Goal: Information Seeking & Learning: Understand process/instructions

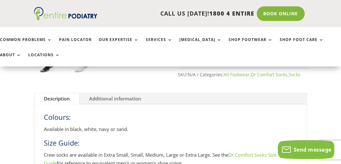
scroll to position [223, 0]
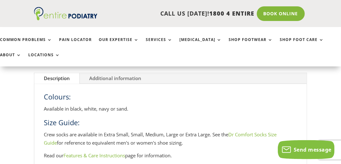
click at [246, 137] on p "Crew socks are available in Extra Small, Small, Medium, Large or Extra Large. S…" at bounding box center [170, 140] width 253 height 21
click at [247, 135] on link "Dr Comfort Socks Size Guide" at bounding box center [160, 138] width 233 height 15
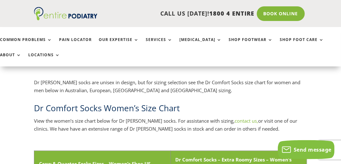
scroll to position [183, 0]
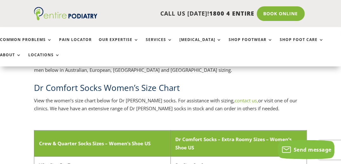
click at [136, 91] on h2 "Dr Comfort Socks Women’s Size Chart" at bounding box center [170, 89] width 273 height 15
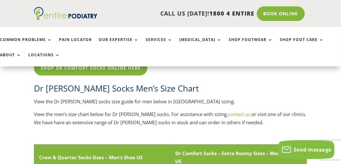
scroll to position [386, 0]
